Goal: Task Accomplishment & Management: Use online tool/utility

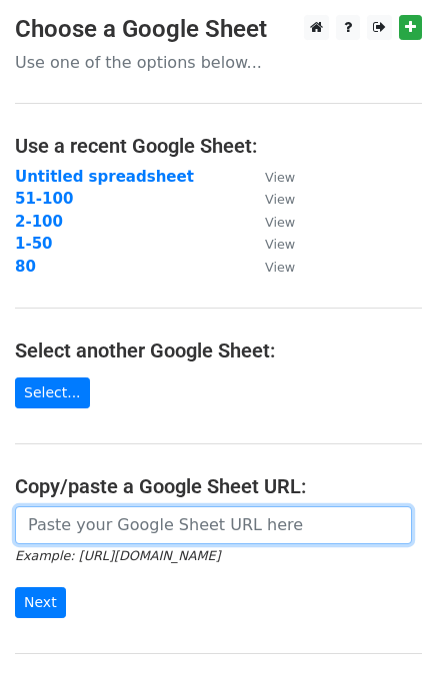
click at [196, 526] on input "url" at bounding box center [213, 525] width 397 height 38
paste input "https://docs.google.com/spreadsheets/d/1AMFwnugqAcwc5Dwpt42dXPIPEyy7o9naIFVFgyE…"
type input "https://docs.google.com/spreadsheets/d/1AMFwnugqAcwc5Dwpt42dXPIPEyy7o9naIFVFgyE…"
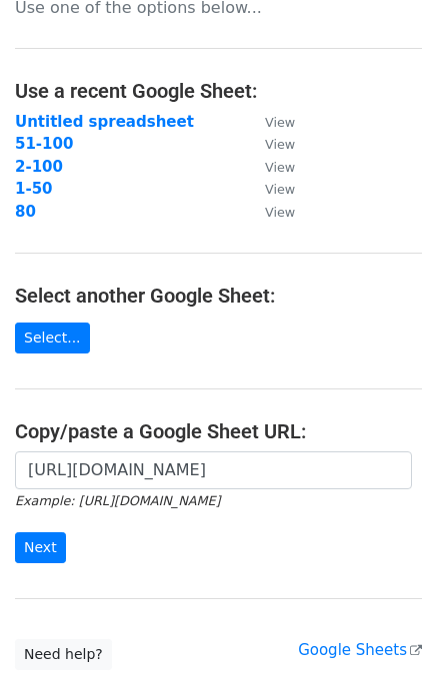
scroll to position [100, 0]
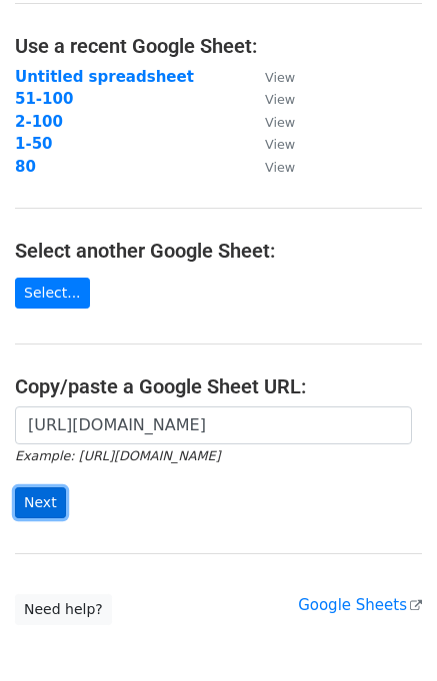
click at [49, 504] on input "Next" at bounding box center [40, 502] width 51 height 31
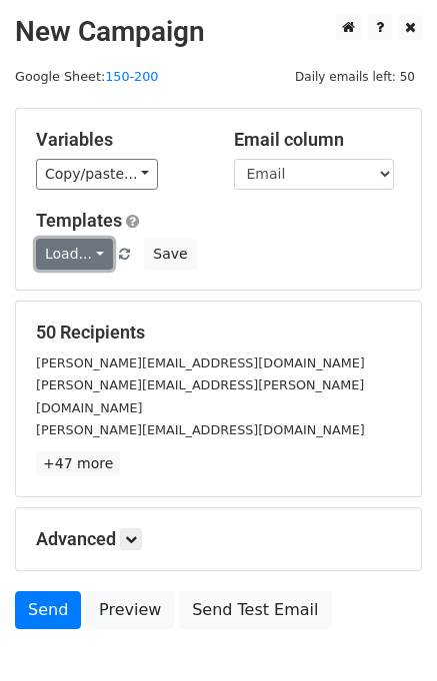
click at [77, 264] on link "Load..." at bounding box center [74, 254] width 77 height 31
click at [77, 286] on link "UK.Profs" at bounding box center [116, 300] width 158 height 32
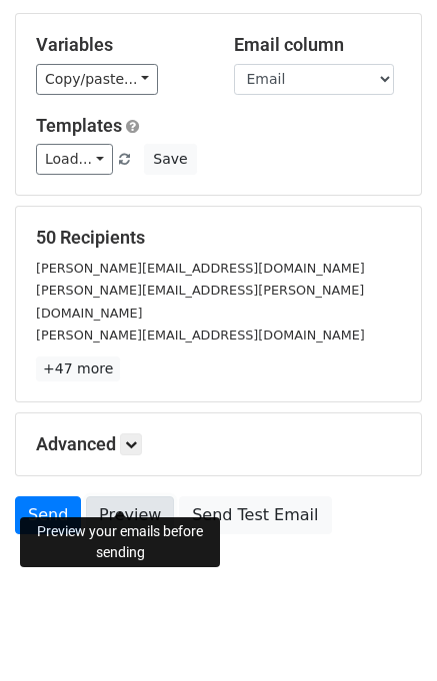
click at [124, 496] on link "Preview" at bounding box center [130, 515] width 88 height 38
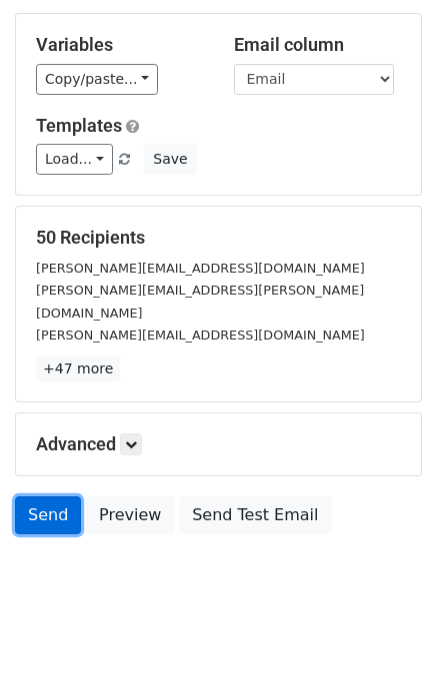
click at [45, 496] on link "Send" at bounding box center [48, 515] width 66 height 38
